Goal: Browse casually: Explore the website without a specific task or goal

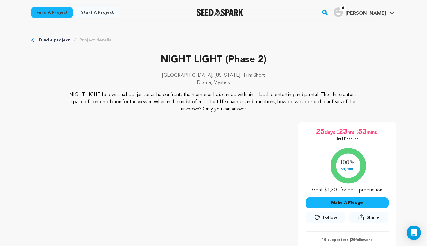
click at [229, 14] on img "Seed&Spark Homepage" at bounding box center [220, 12] width 47 height 7
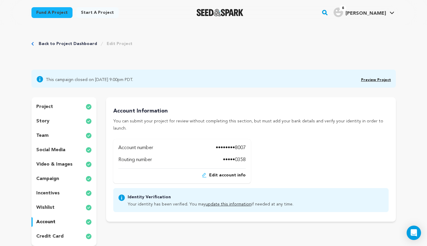
click at [380, 80] on link "Preview Project" at bounding box center [376, 80] width 30 height 4
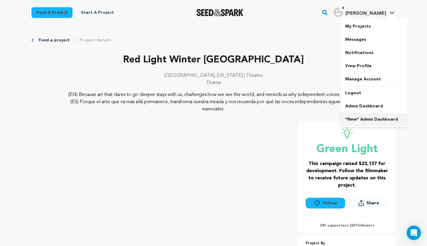
click at [380, 116] on link "*New* Admin Dashboard" at bounding box center [374, 119] width 67 height 13
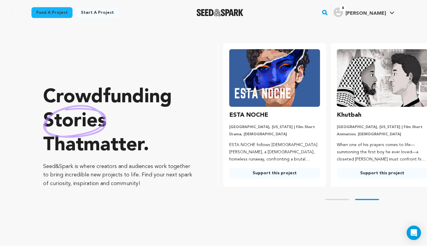
scroll to position [0, 112]
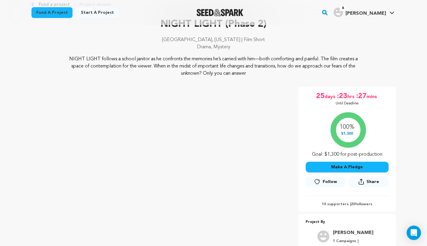
scroll to position [31, 0]
